Goal: Check status: Check status

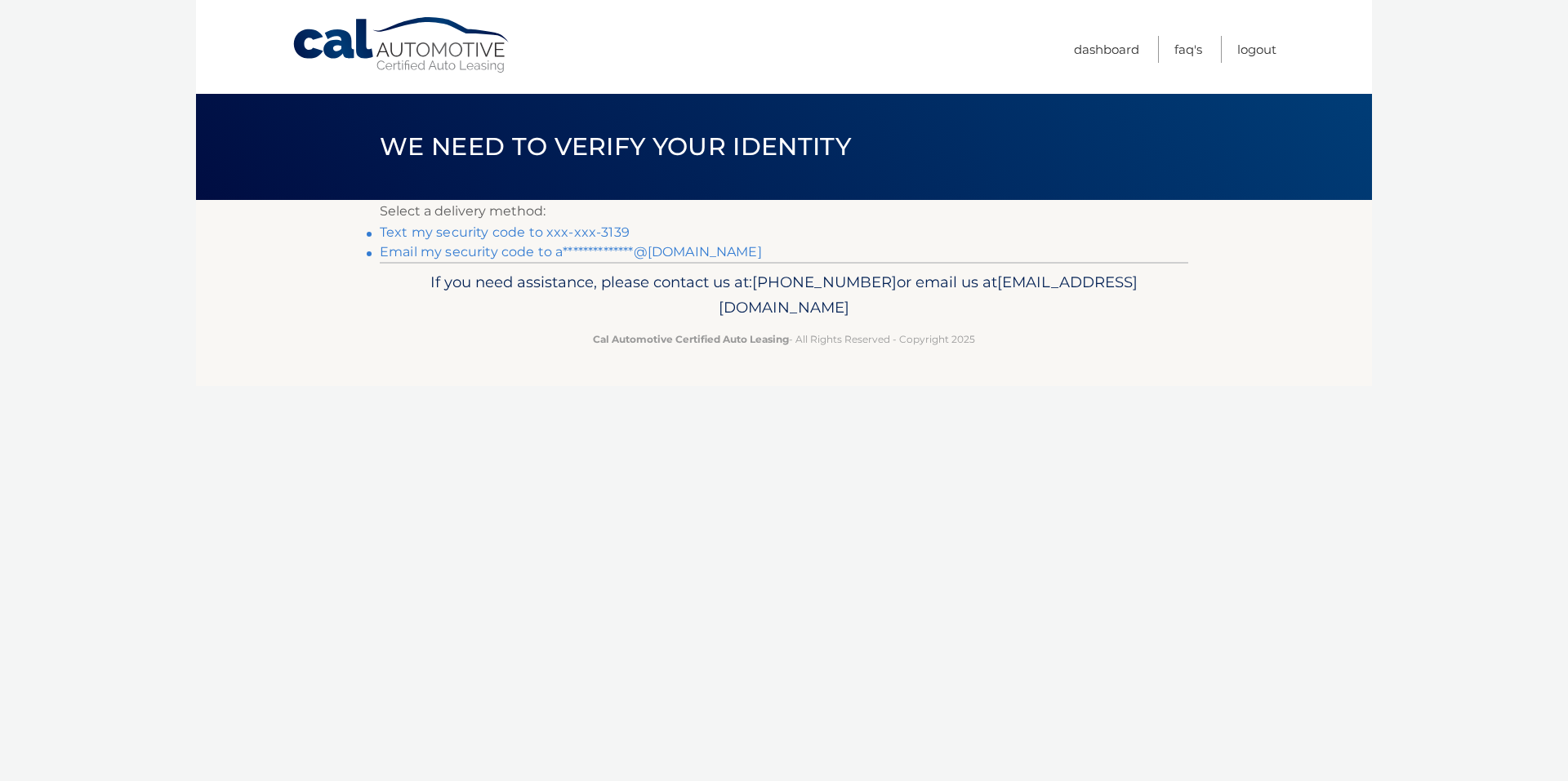
click at [567, 240] on link "Text my security code to xxx-xxx-3139" at bounding box center [504, 233] width 250 height 16
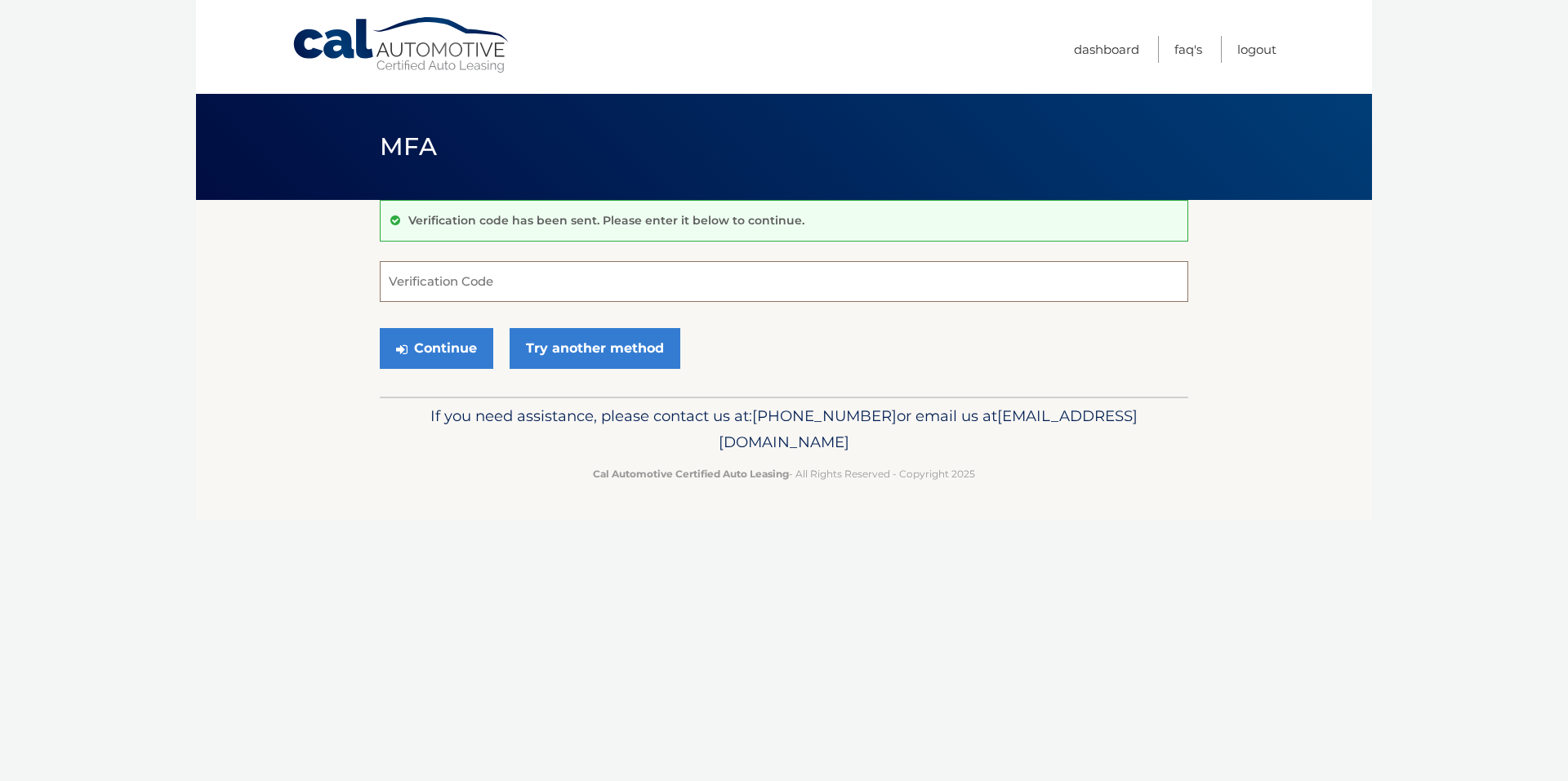
click at [538, 276] on input "Verification Code" at bounding box center [784, 281] width 808 height 41
type input "695415"
click at [467, 364] on button "Continue" at bounding box center [436, 349] width 114 height 41
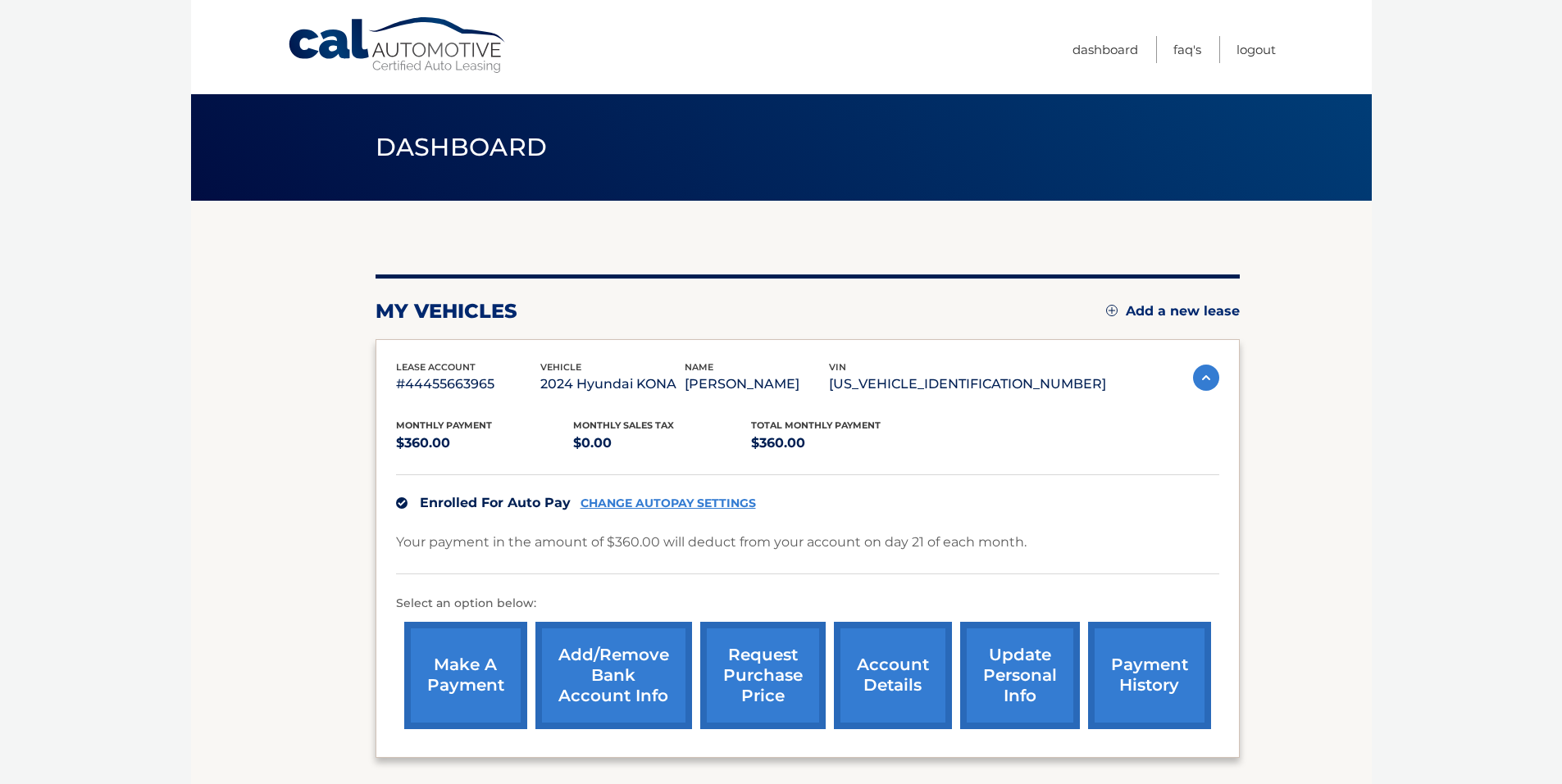
click at [1158, 673] on link "payment history" at bounding box center [1150, 675] width 123 height 108
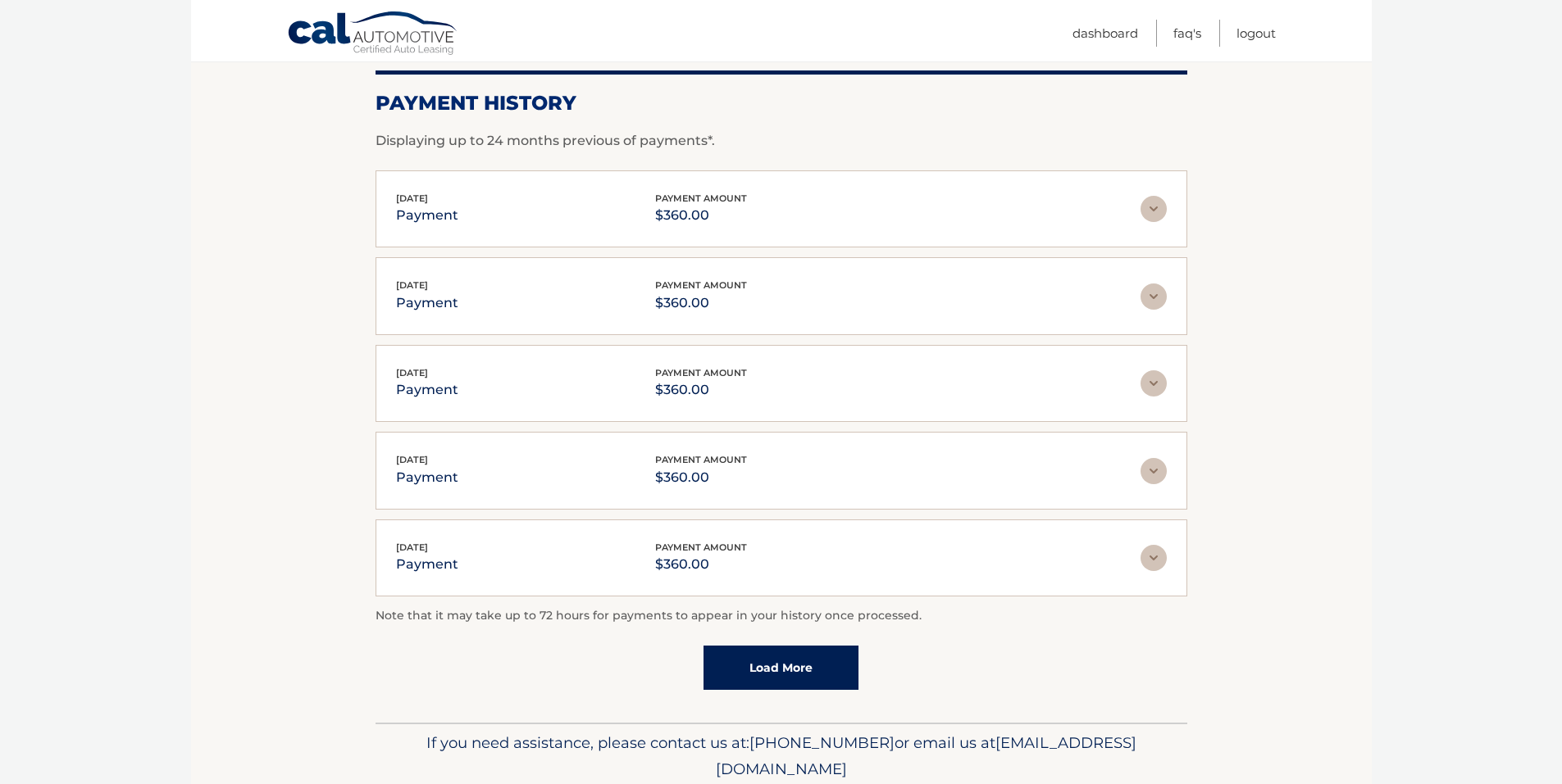
scroll to position [296, 0]
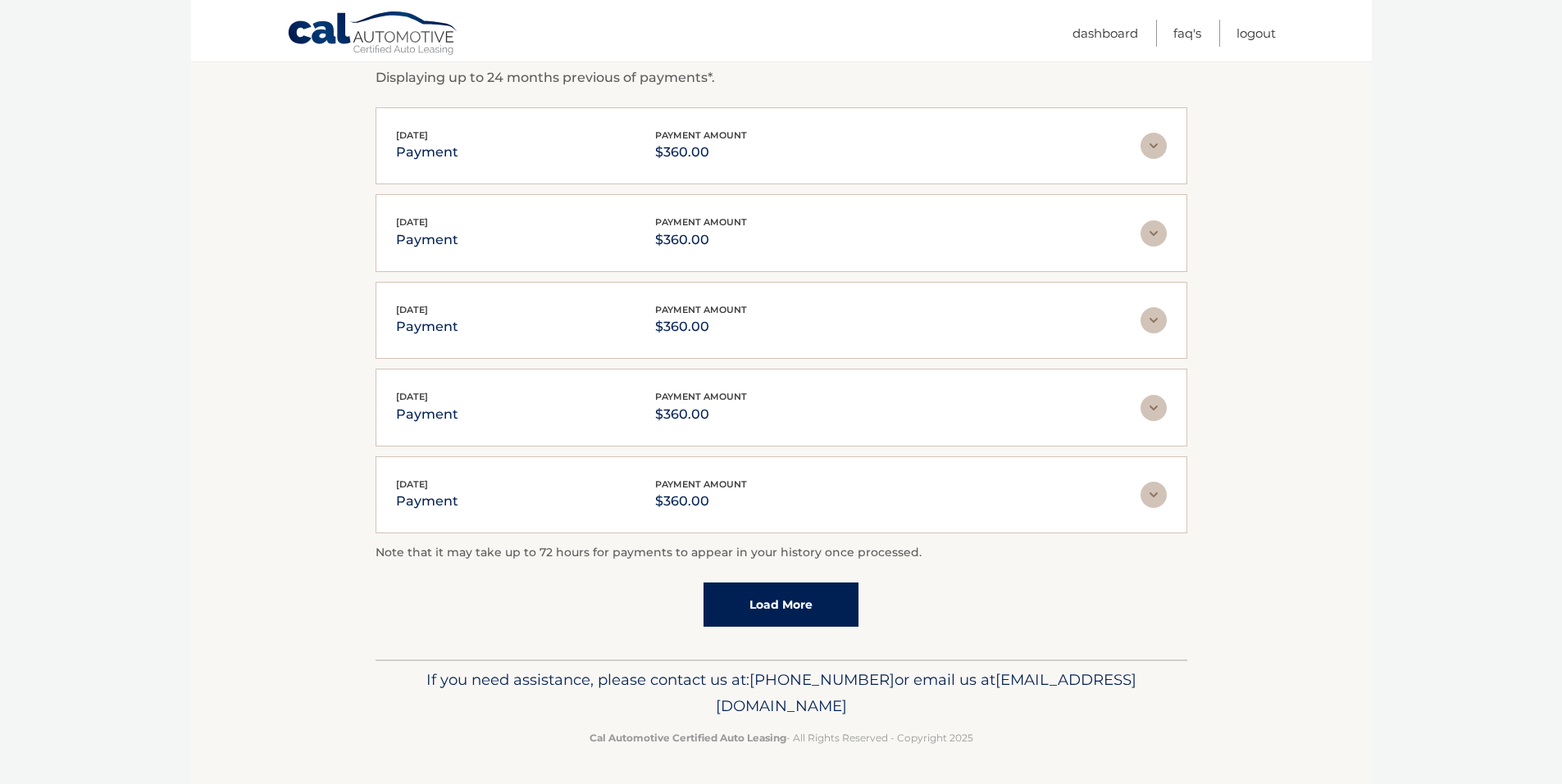
click at [790, 606] on link "Load More" at bounding box center [781, 604] width 155 height 44
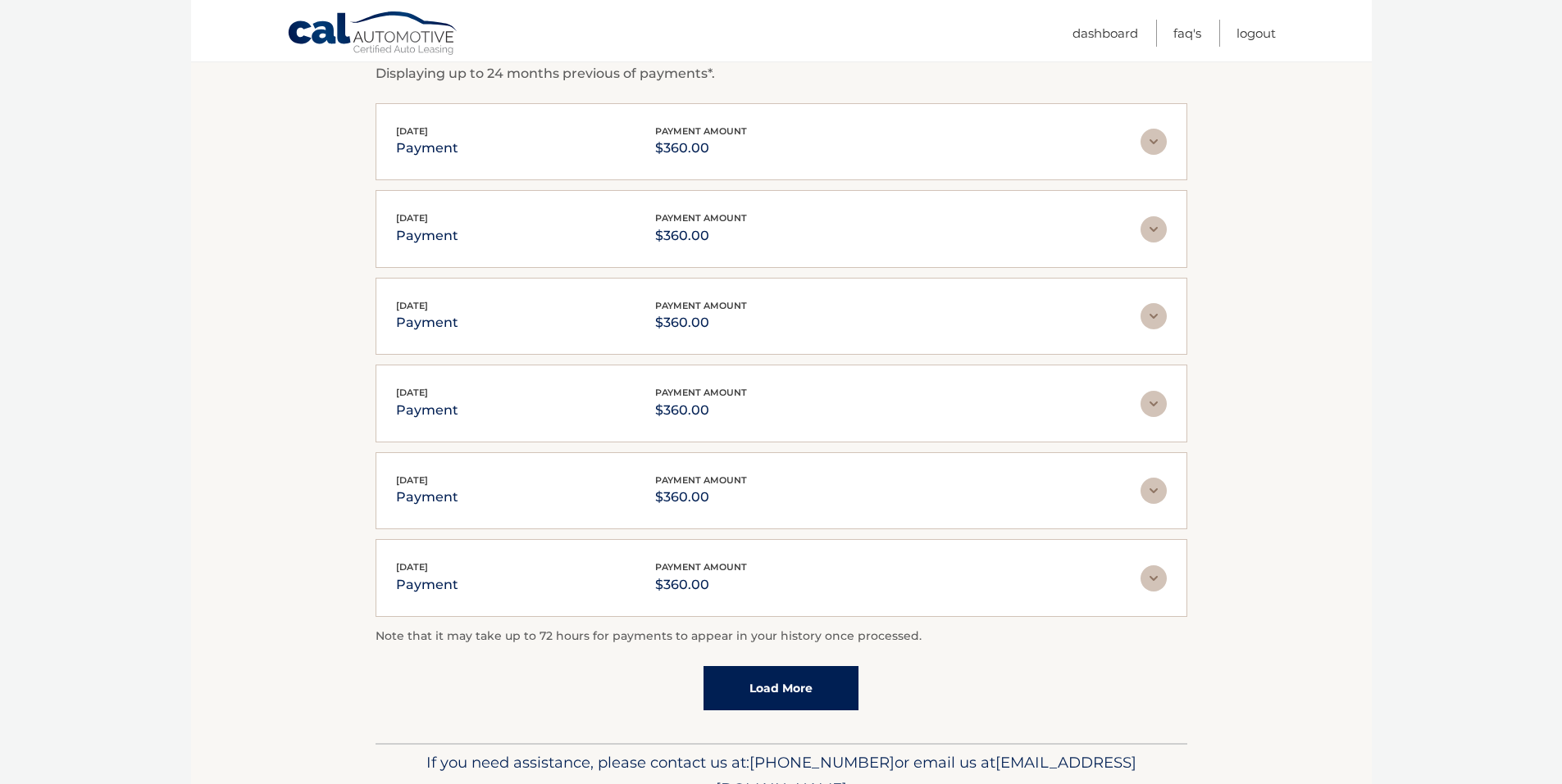
click at [807, 691] on link "Load More" at bounding box center [781, 688] width 155 height 44
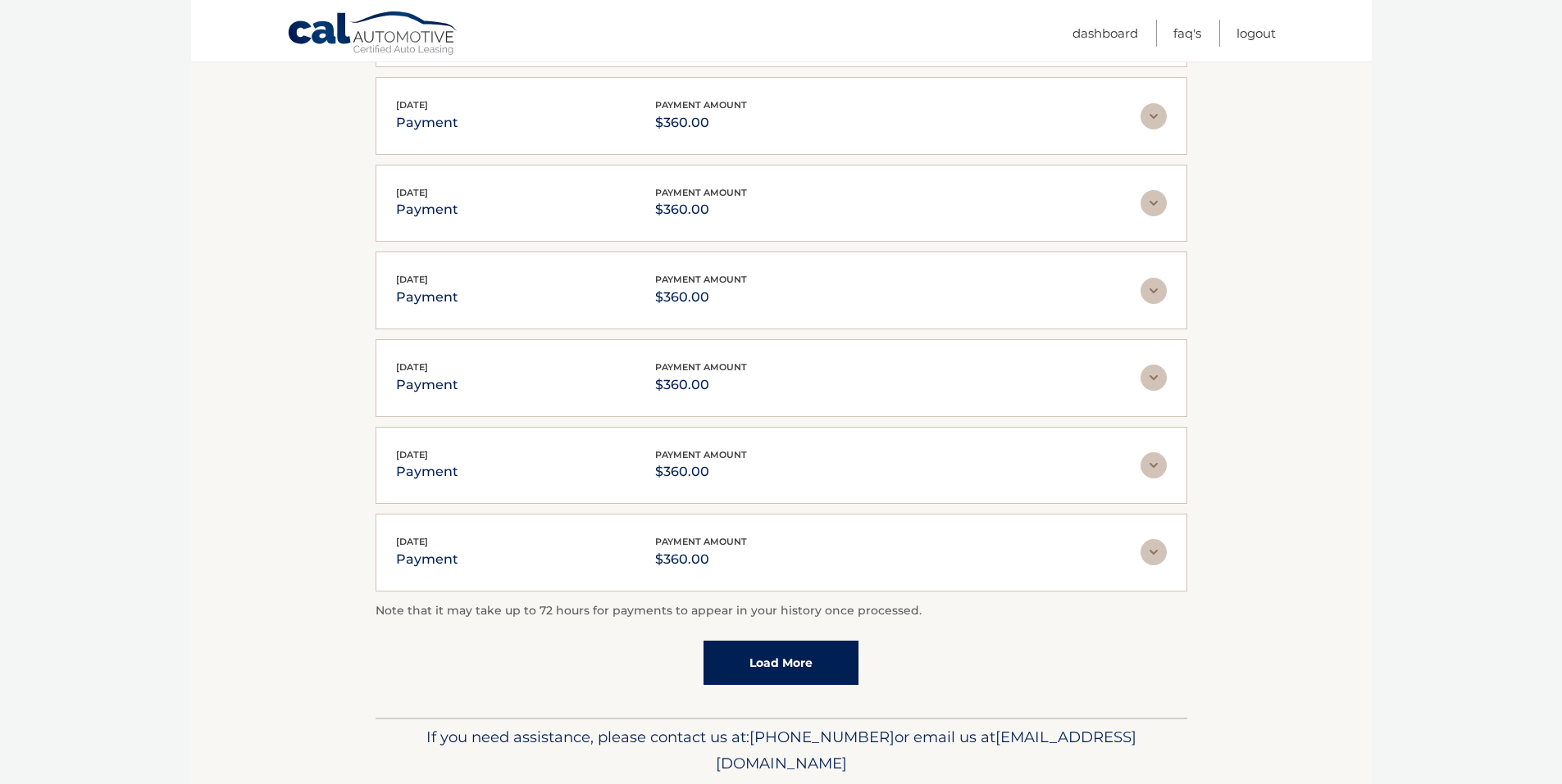
scroll to position [821, 0]
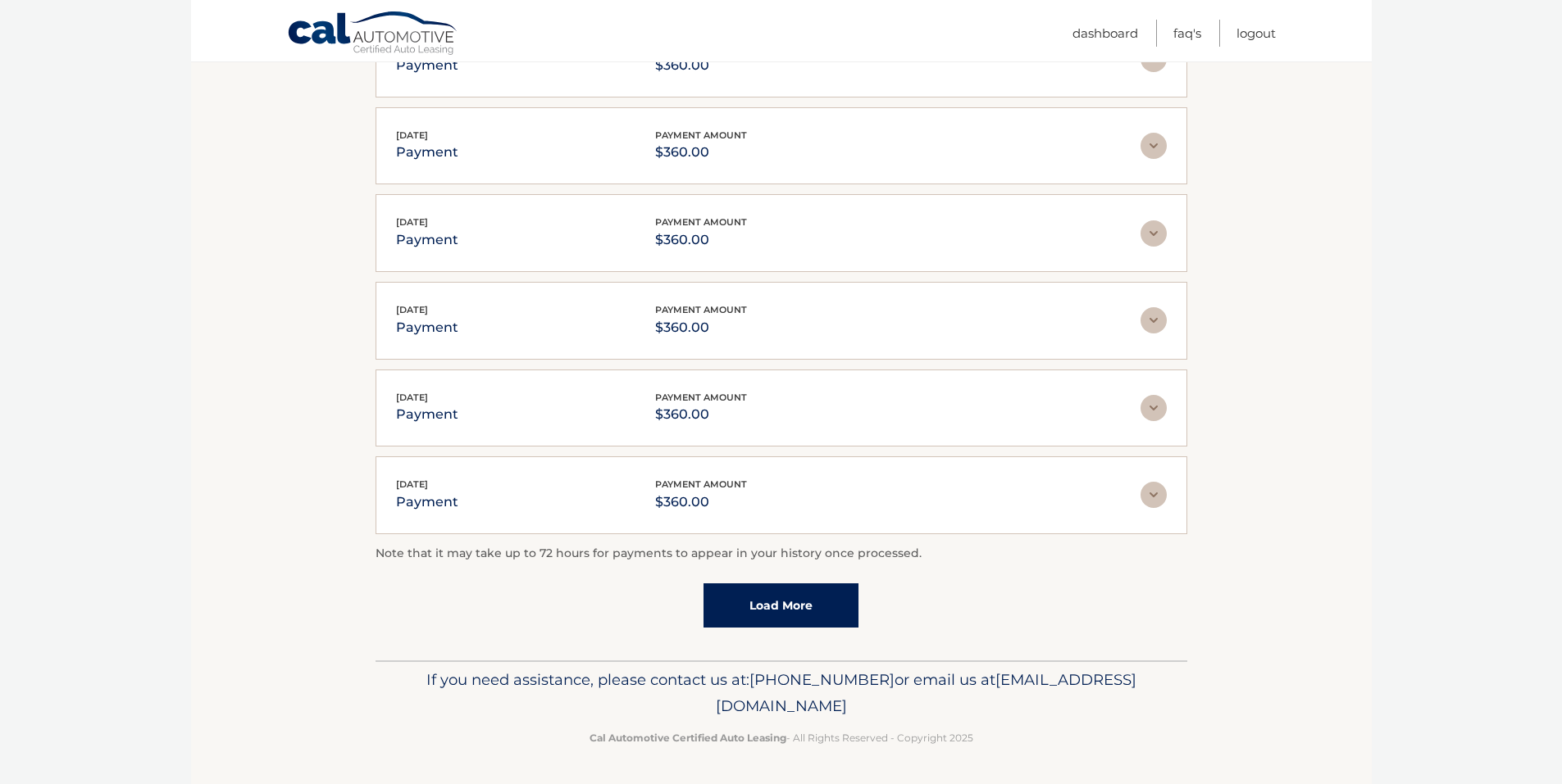
click at [793, 594] on link "Load More" at bounding box center [781, 605] width 155 height 44
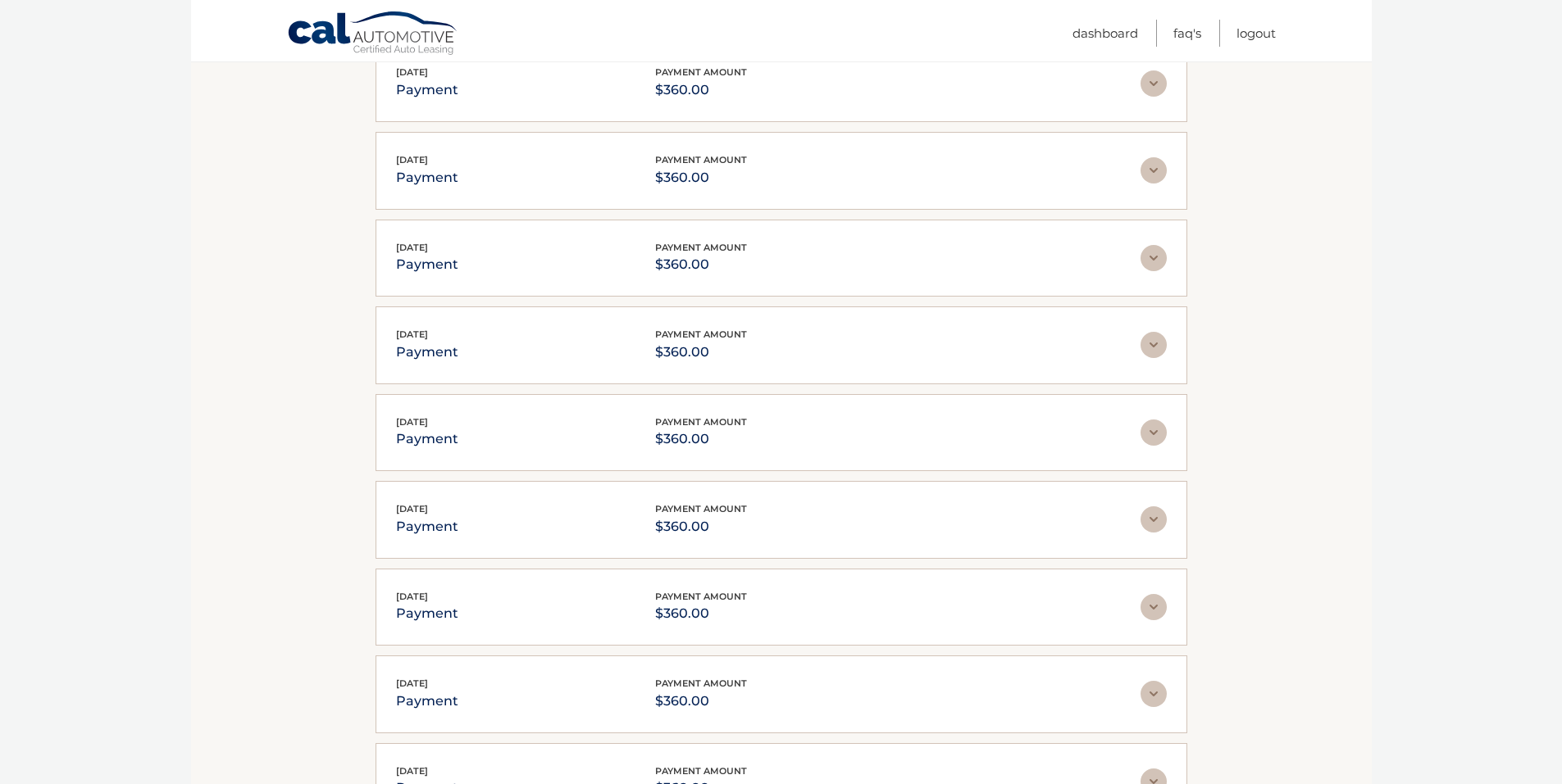
scroll to position [1231, 0]
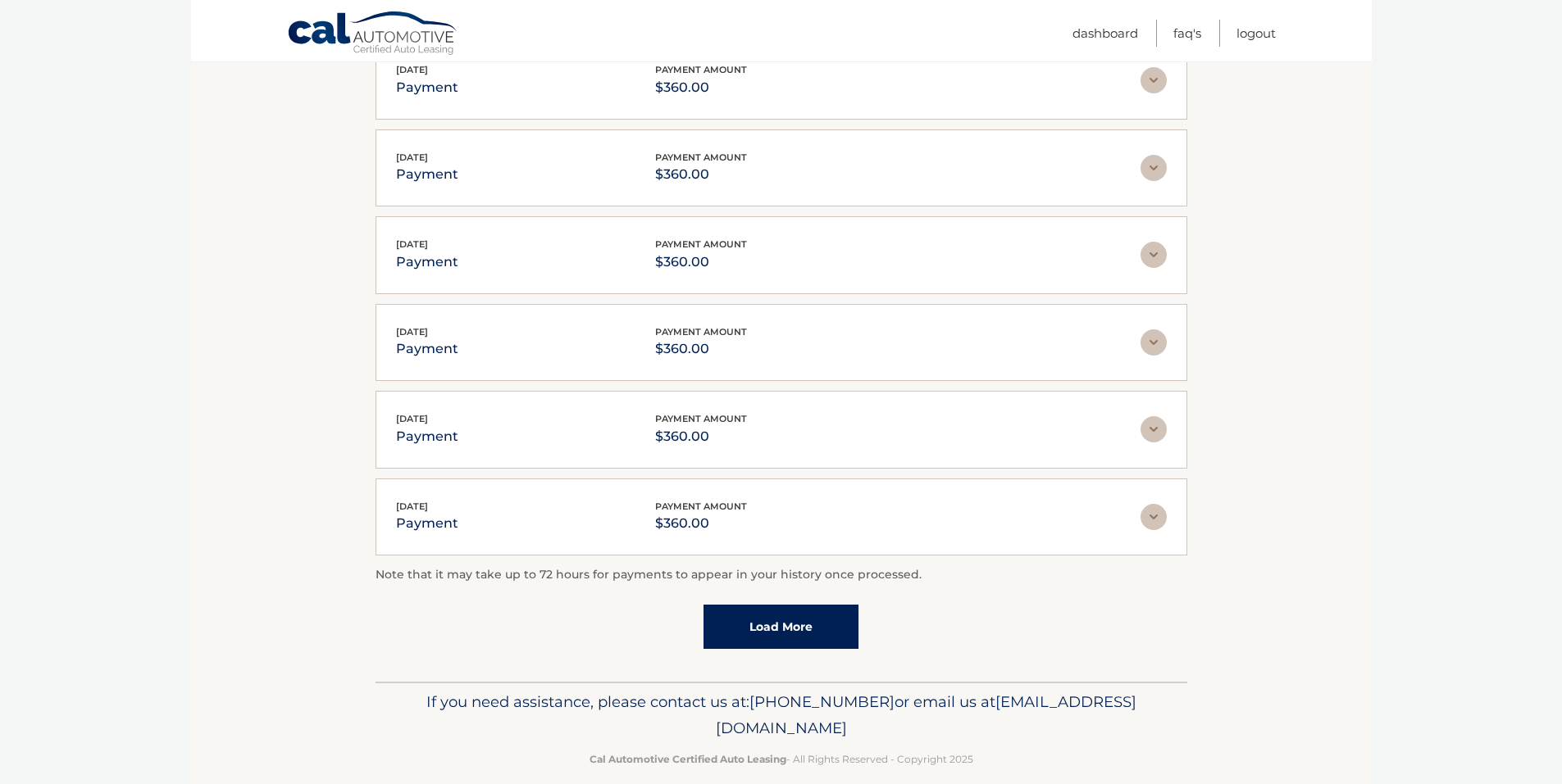
click at [783, 616] on link "Load More" at bounding box center [781, 627] width 155 height 44
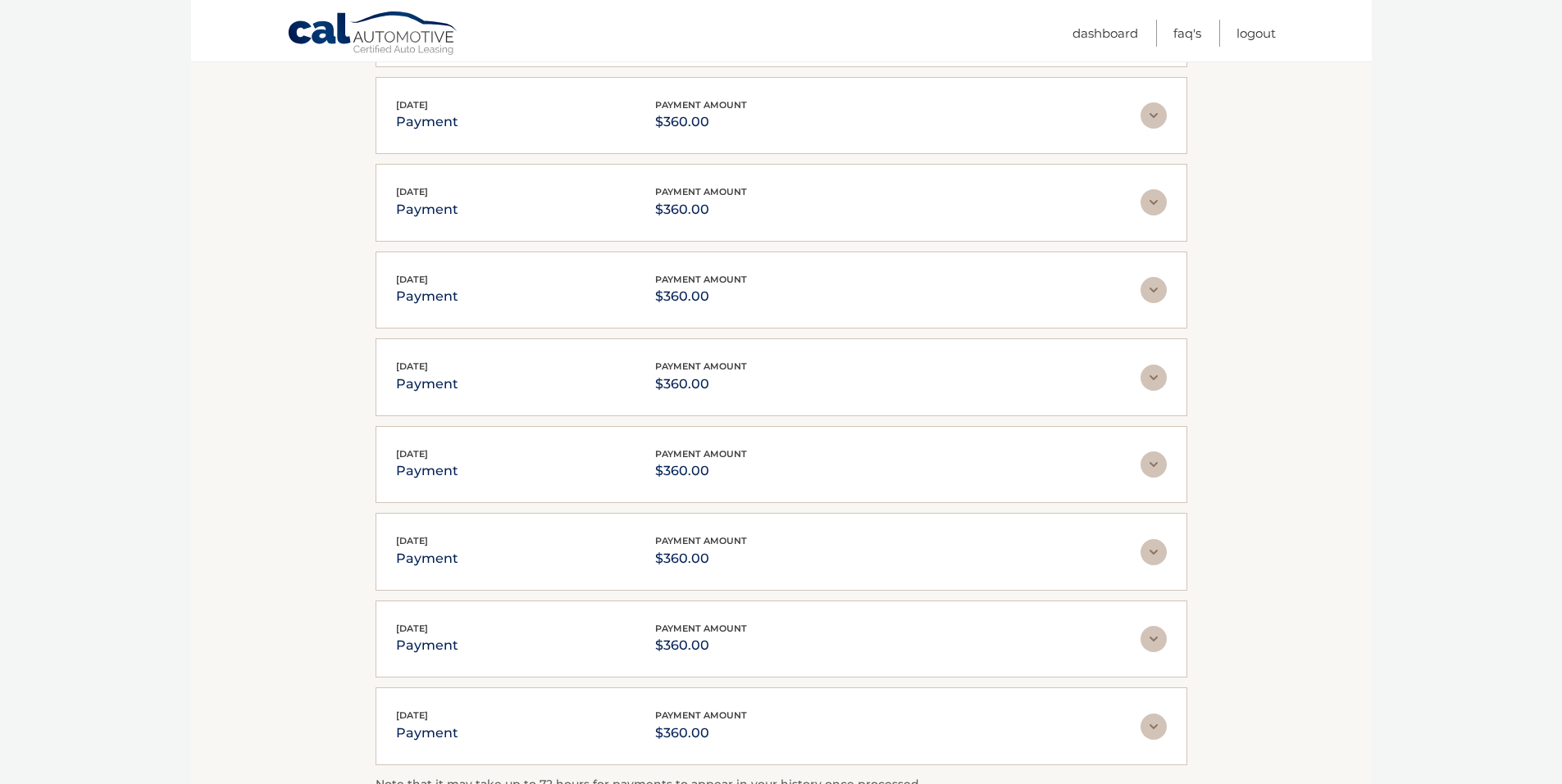
scroll to position [1694, 0]
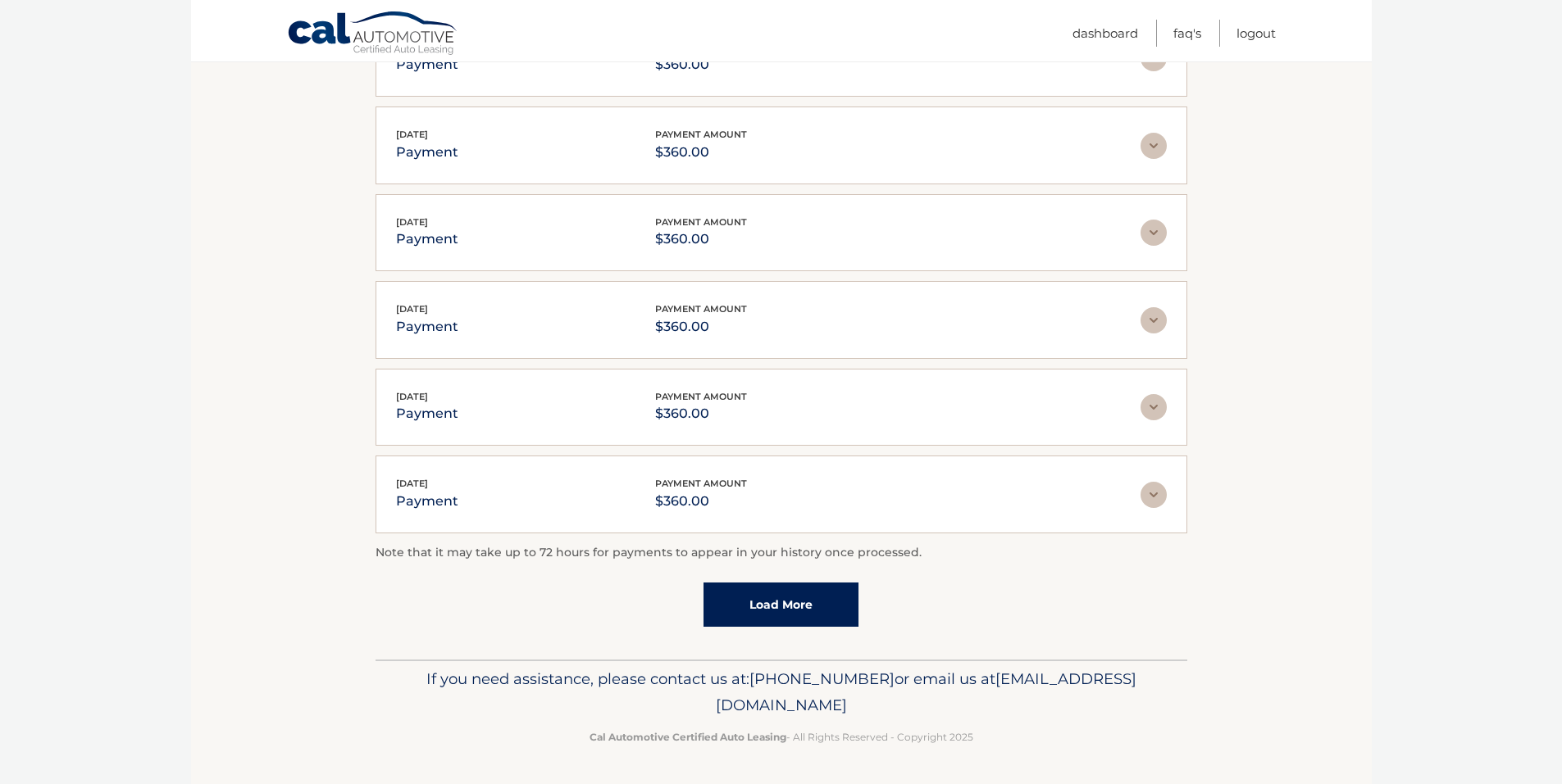
click at [789, 611] on link "Load More" at bounding box center [781, 604] width 155 height 44
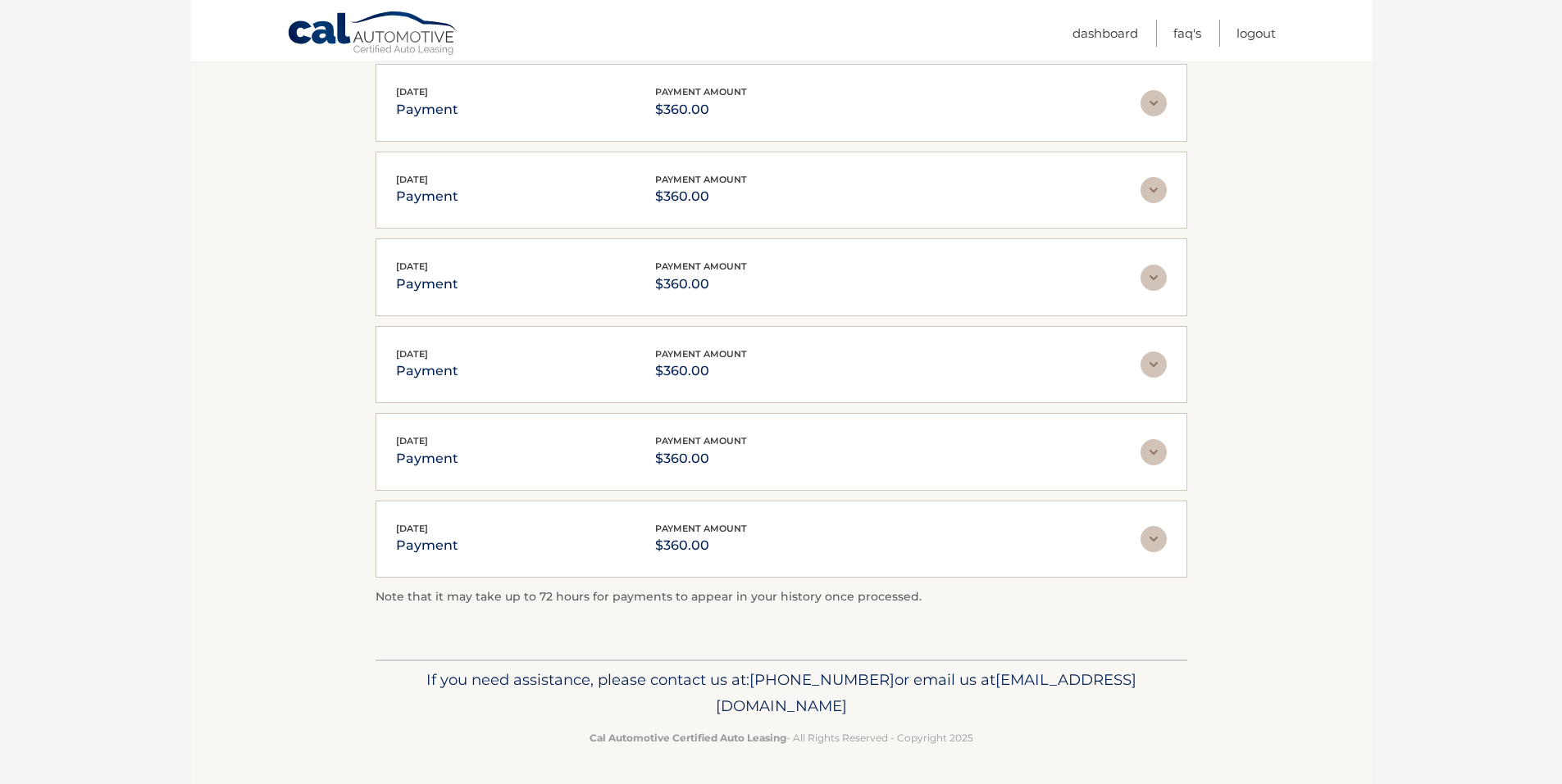
scroll to position [1737, 0]
click at [1146, 537] on img at bounding box center [1153, 539] width 26 height 26
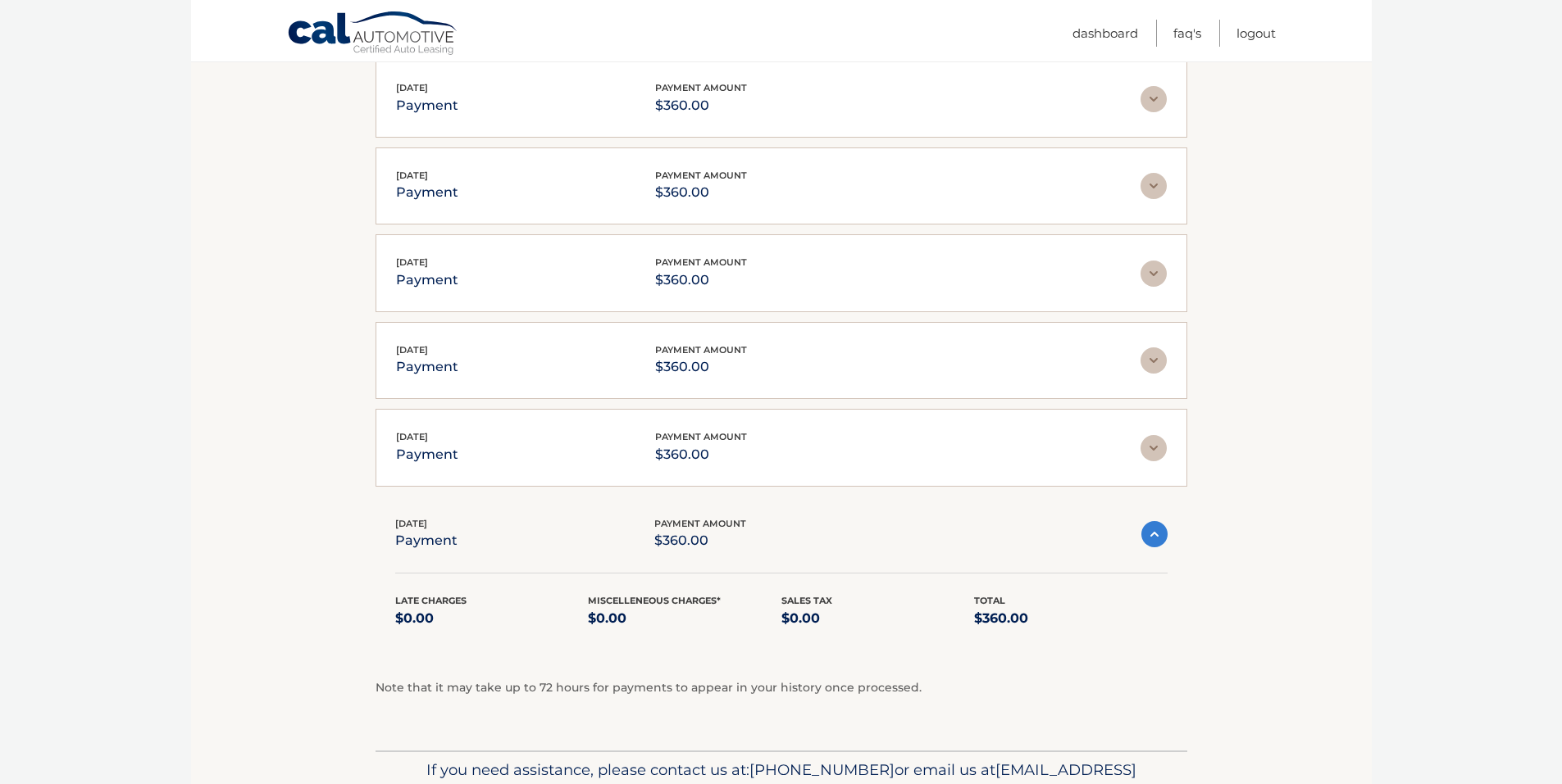
click at [567, 535] on div "Dec 21, 2023 payment payment amount $360.00" at bounding box center [768, 535] width 746 height 37
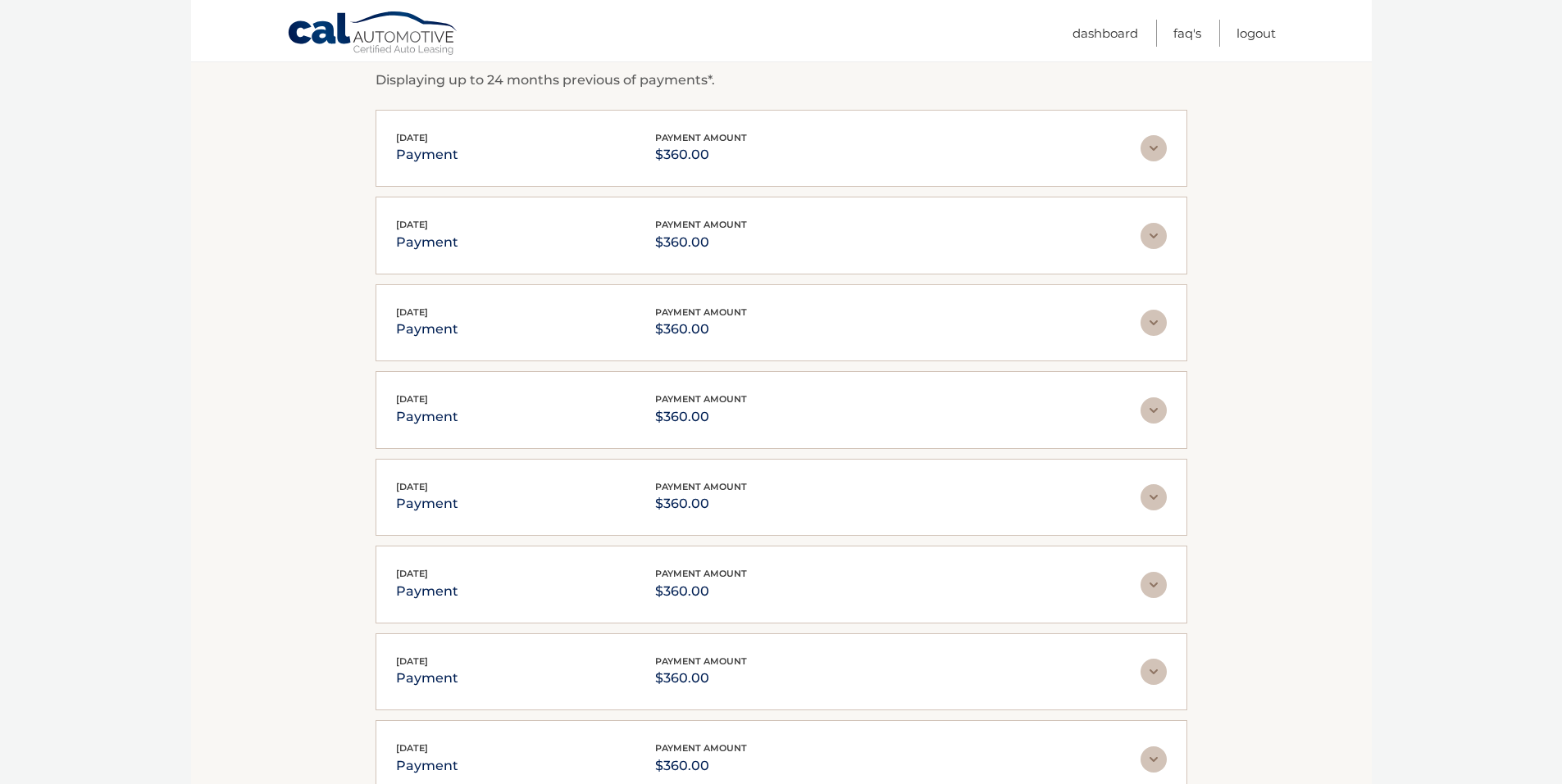
scroll to position [261, 0]
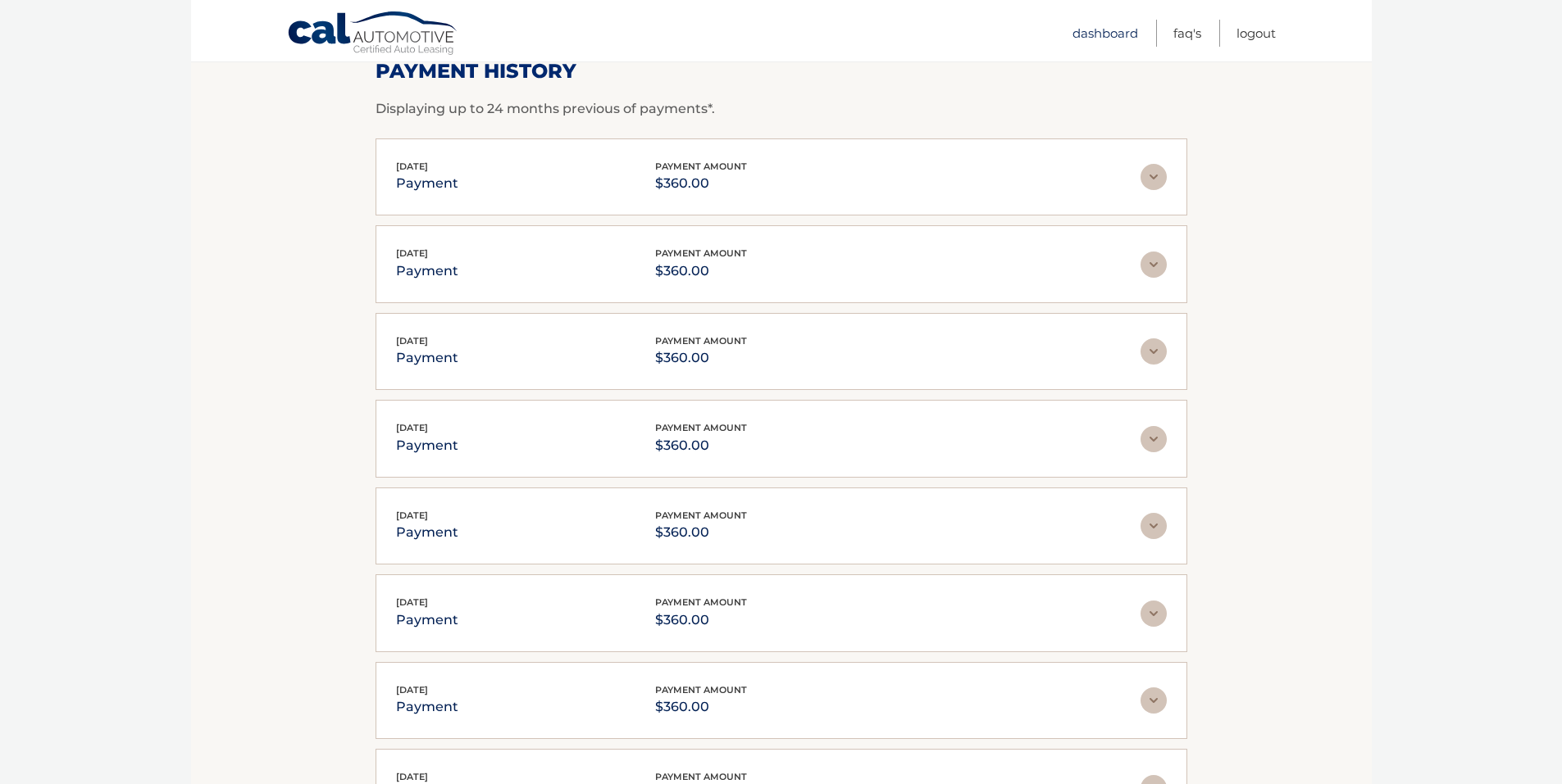
click at [1073, 35] on link "Dashboard" at bounding box center [1105, 33] width 66 height 27
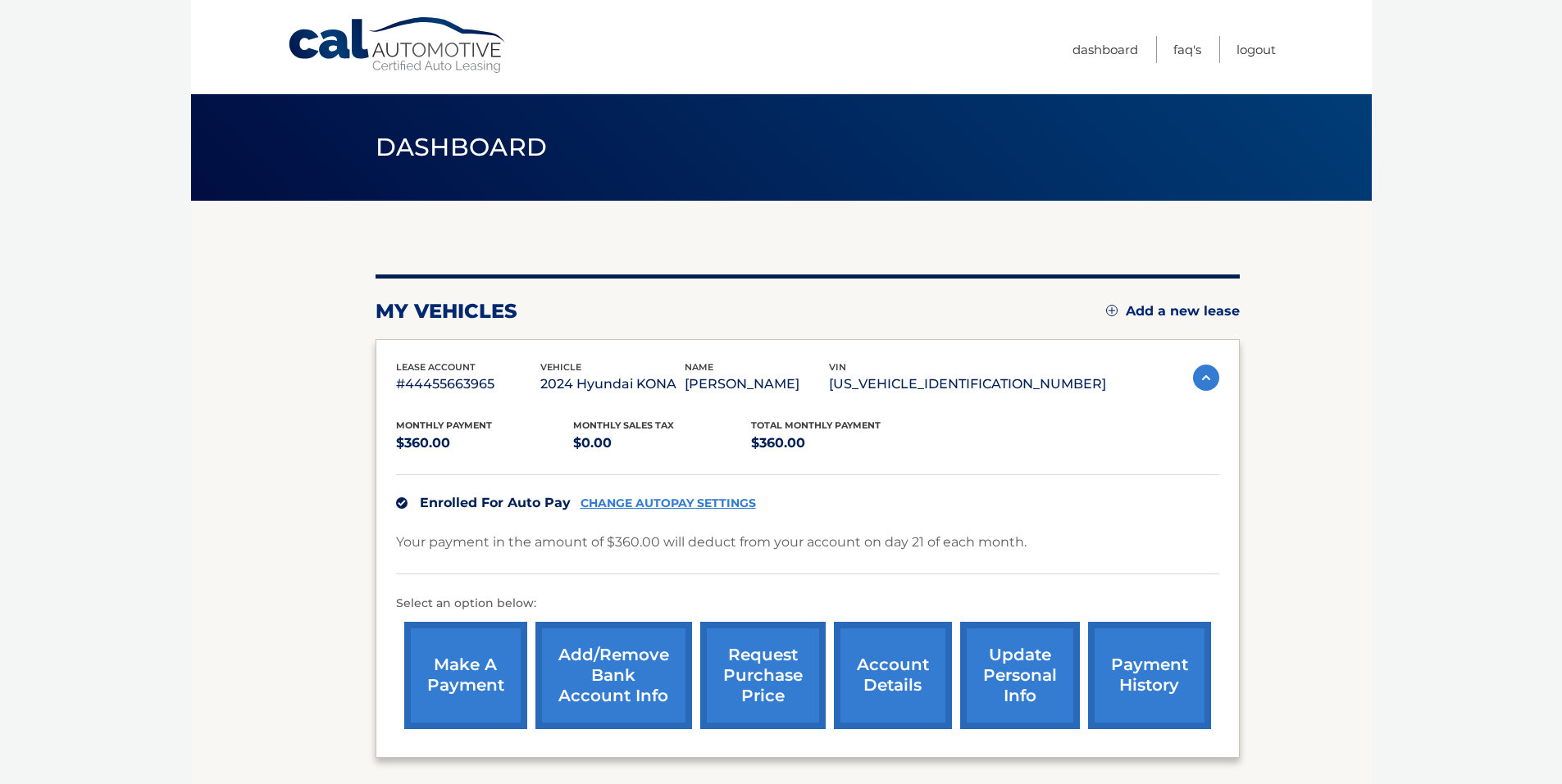
click at [894, 679] on link "account details" at bounding box center [893, 675] width 118 height 108
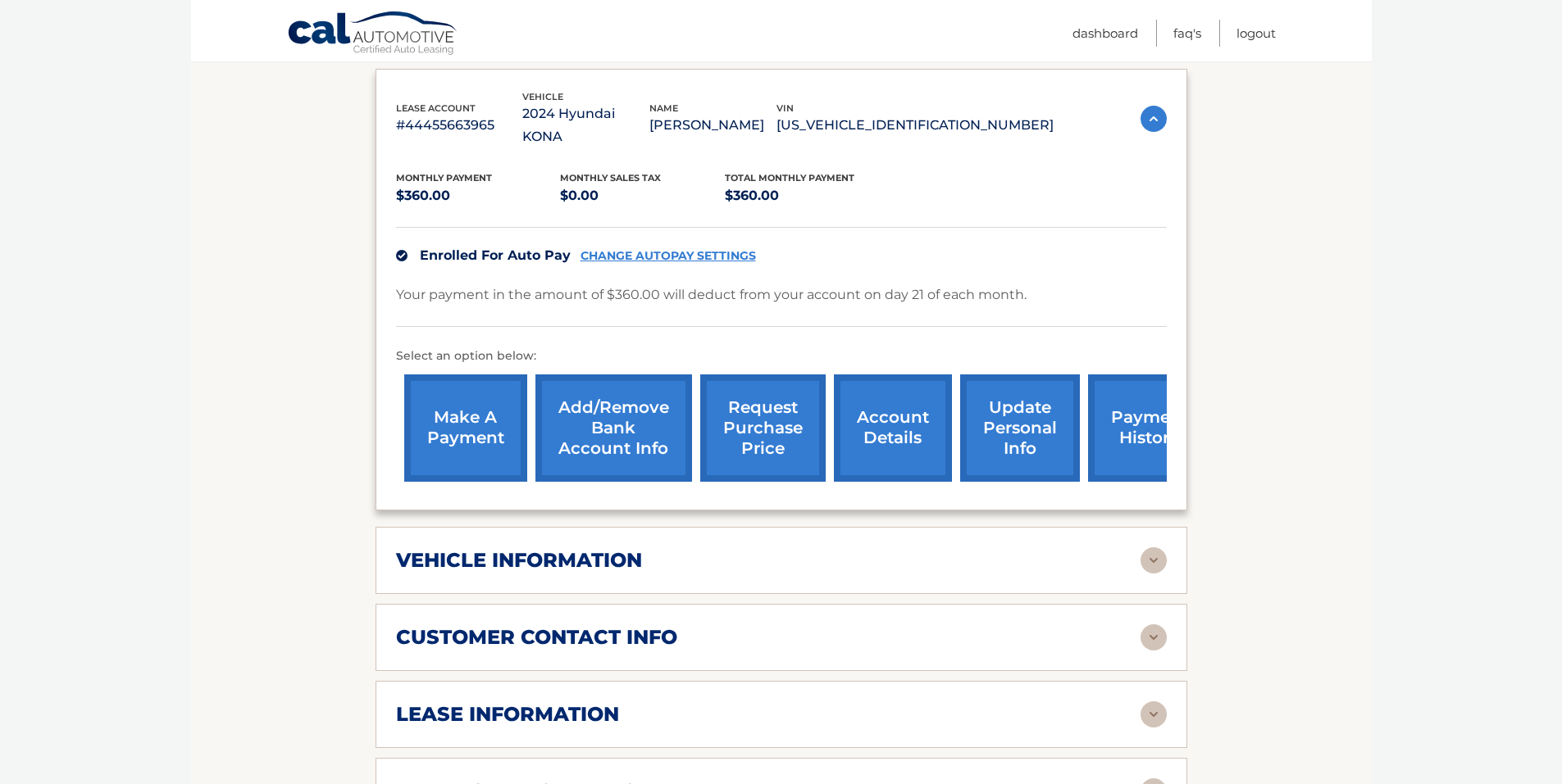
scroll to position [492, 0]
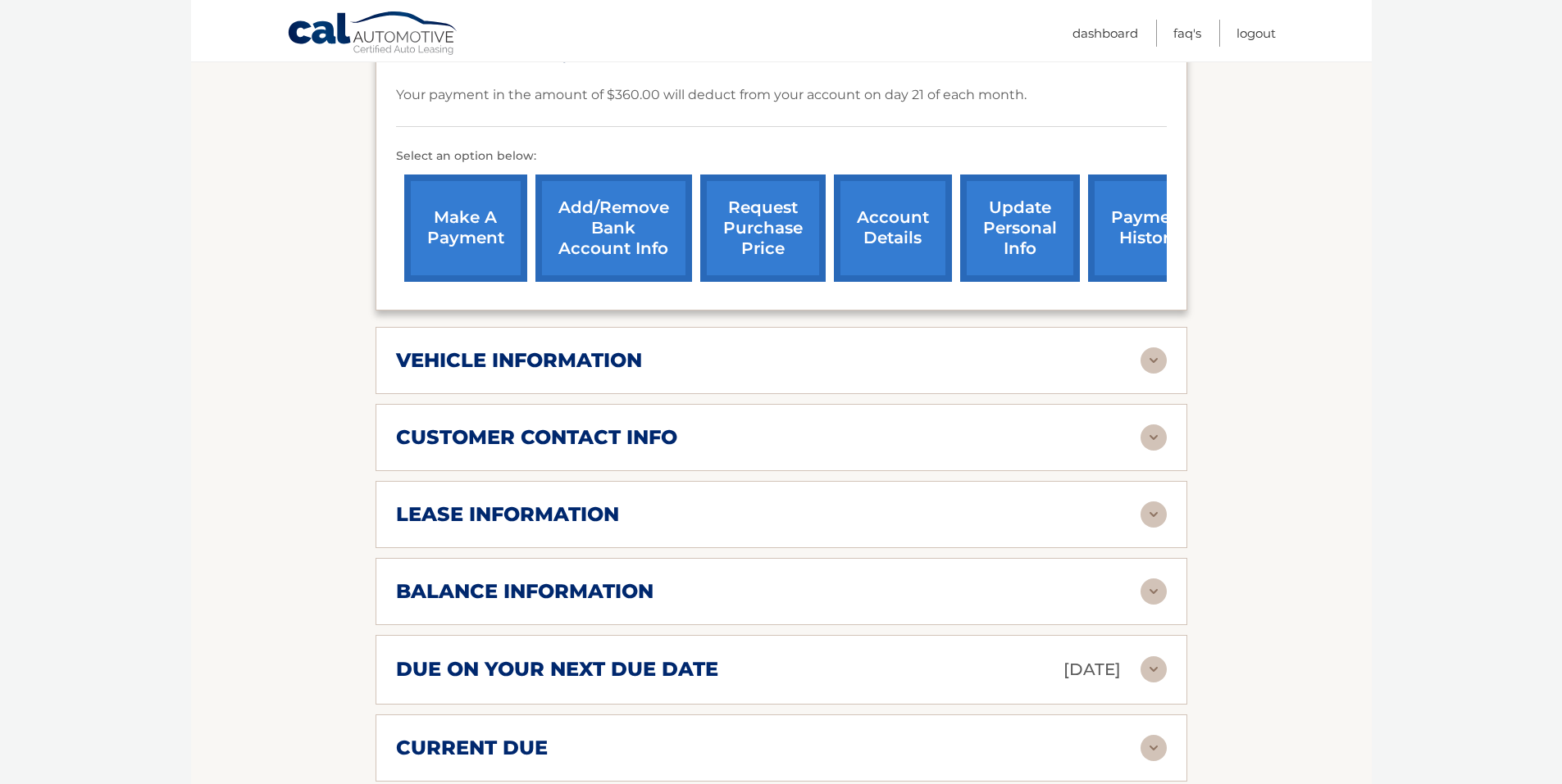
click at [1149, 605] on img at bounding box center [1153, 591] width 26 height 26
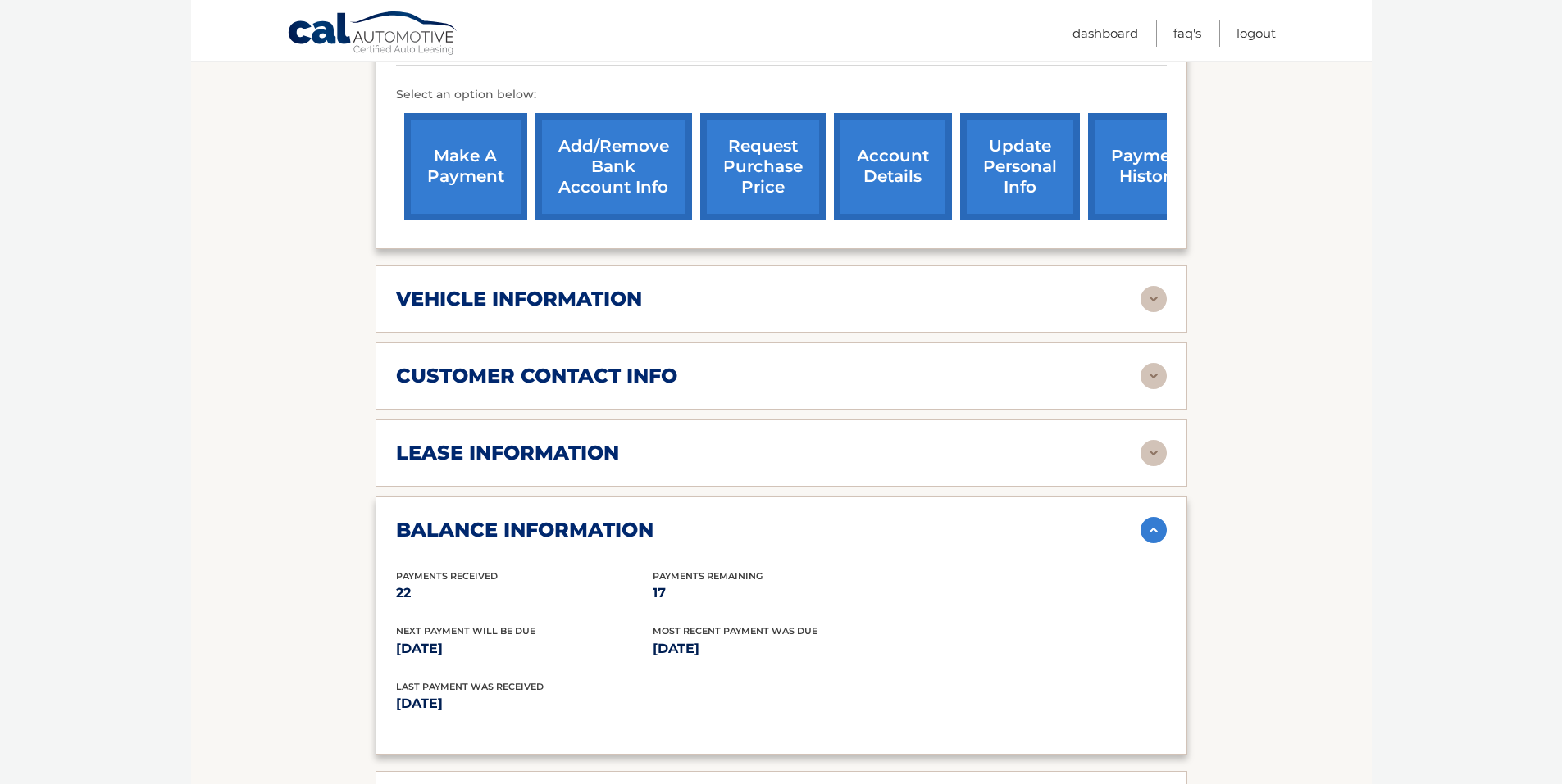
scroll to position [656, 0]
